Goal: Information Seeking & Learning: Learn about a topic

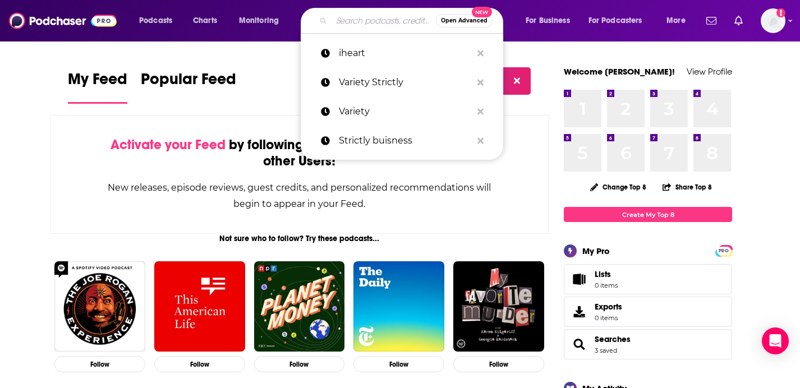
click at [351, 17] on input "Search podcasts, credits, & more..." at bounding box center [383, 21] width 104 height 18
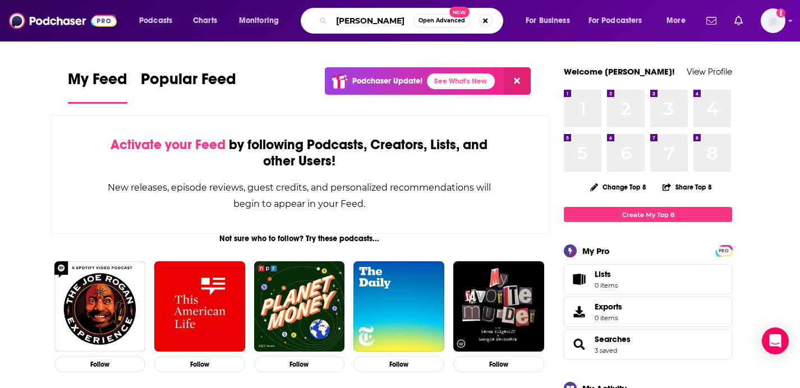
type input "[PERSON_NAME]"
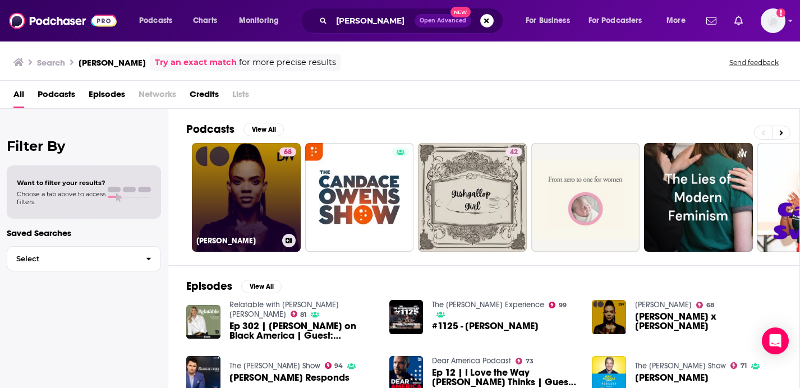
click at [229, 192] on link "68 [PERSON_NAME]" at bounding box center [246, 197] width 109 height 109
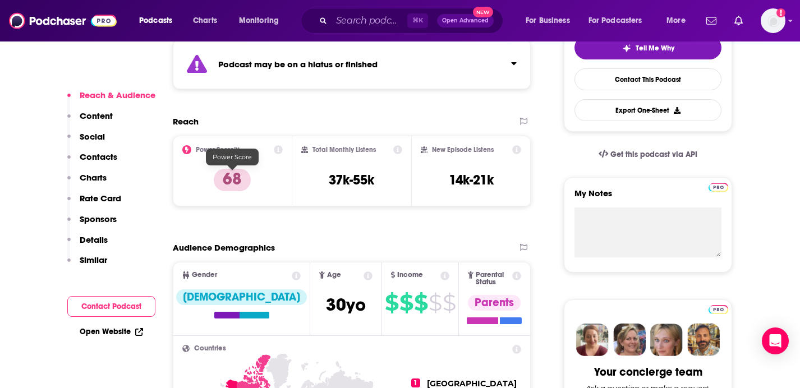
scroll to position [292, 0]
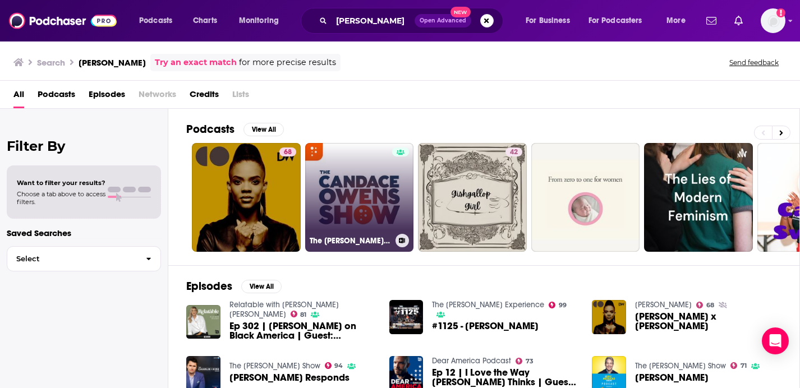
click at [370, 183] on link "The [PERSON_NAME] Show" at bounding box center [359, 197] width 109 height 109
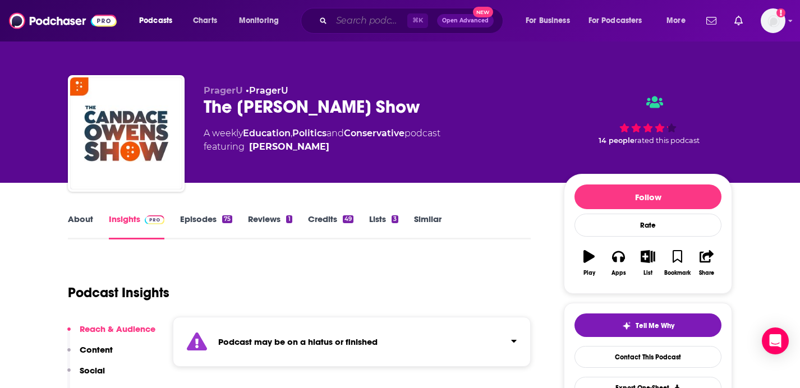
click at [363, 27] on input "Search podcasts, credits, & more..." at bounding box center [369, 21] width 76 height 18
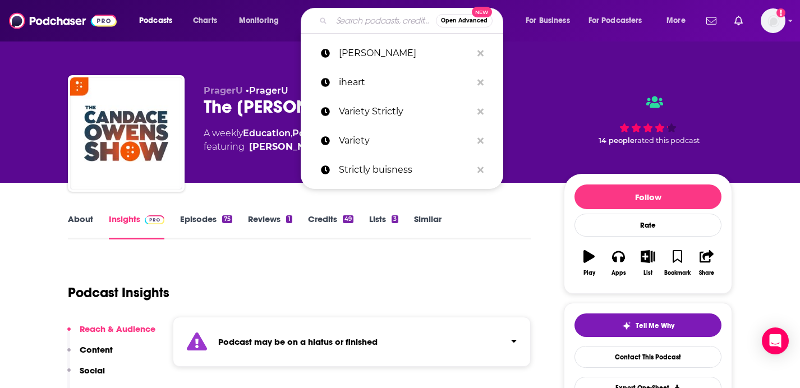
paste input "Candace"
type input "Candace"
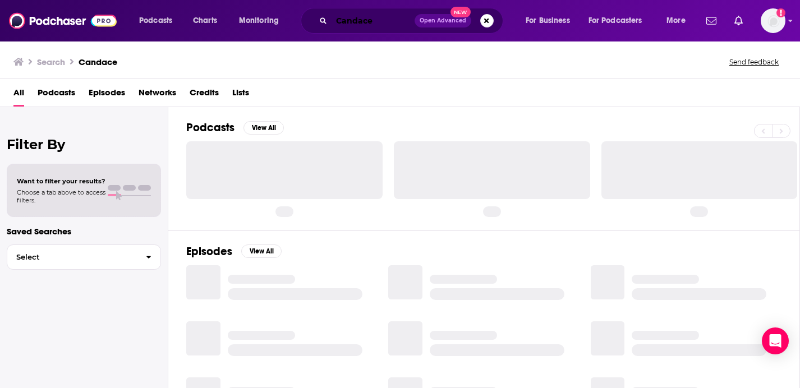
click at [362, 20] on input "Candace" at bounding box center [372, 21] width 83 height 18
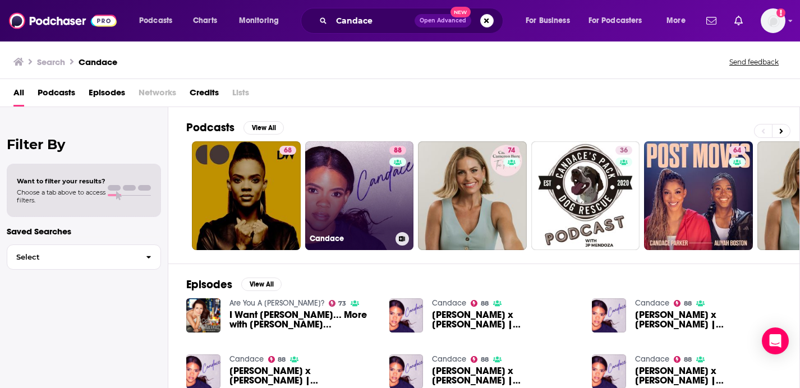
click at [370, 182] on link "88 [PERSON_NAME]" at bounding box center [359, 195] width 109 height 109
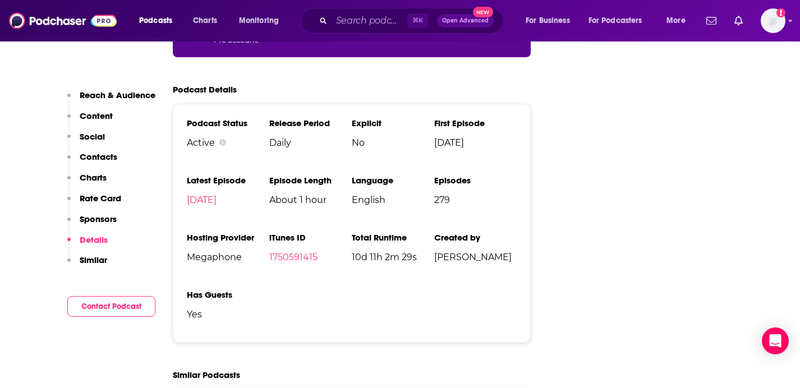
scroll to position [2042, 0]
